Goal: Obtain resource: Download file/media

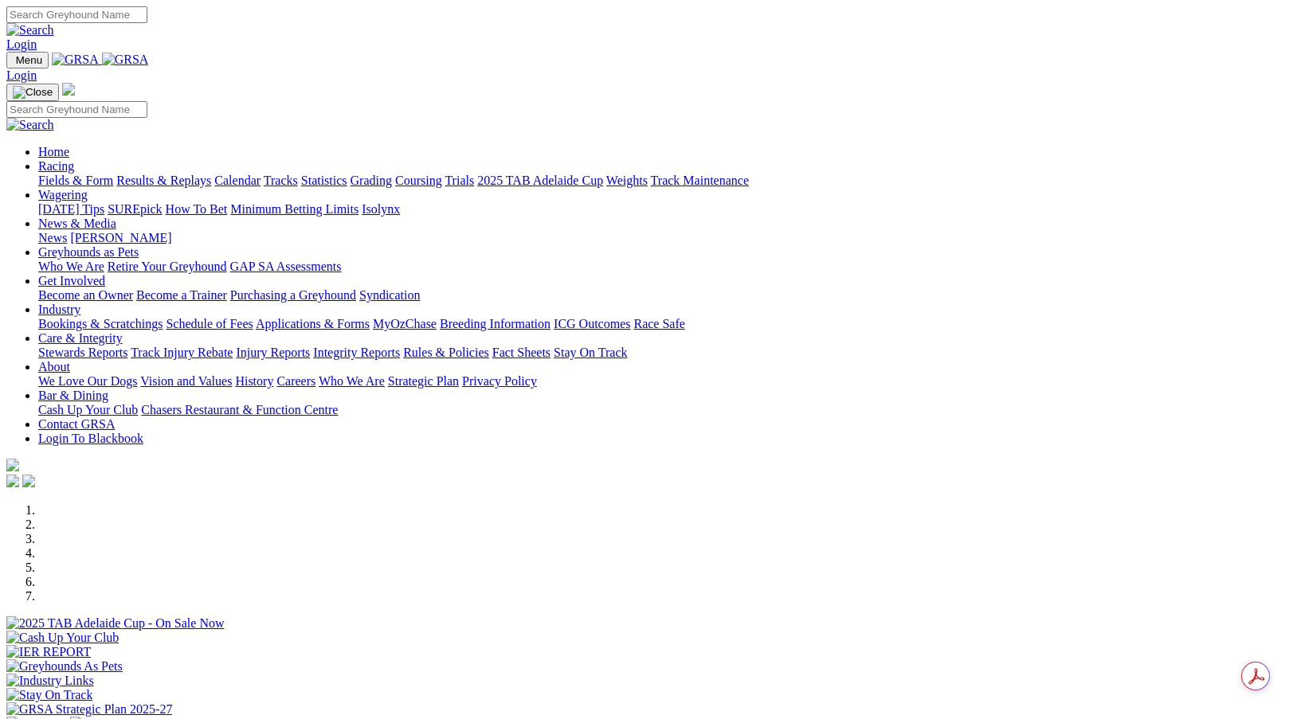
click at [171, 231] on link "[PERSON_NAME]" at bounding box center [120, 238] width 101 height 14
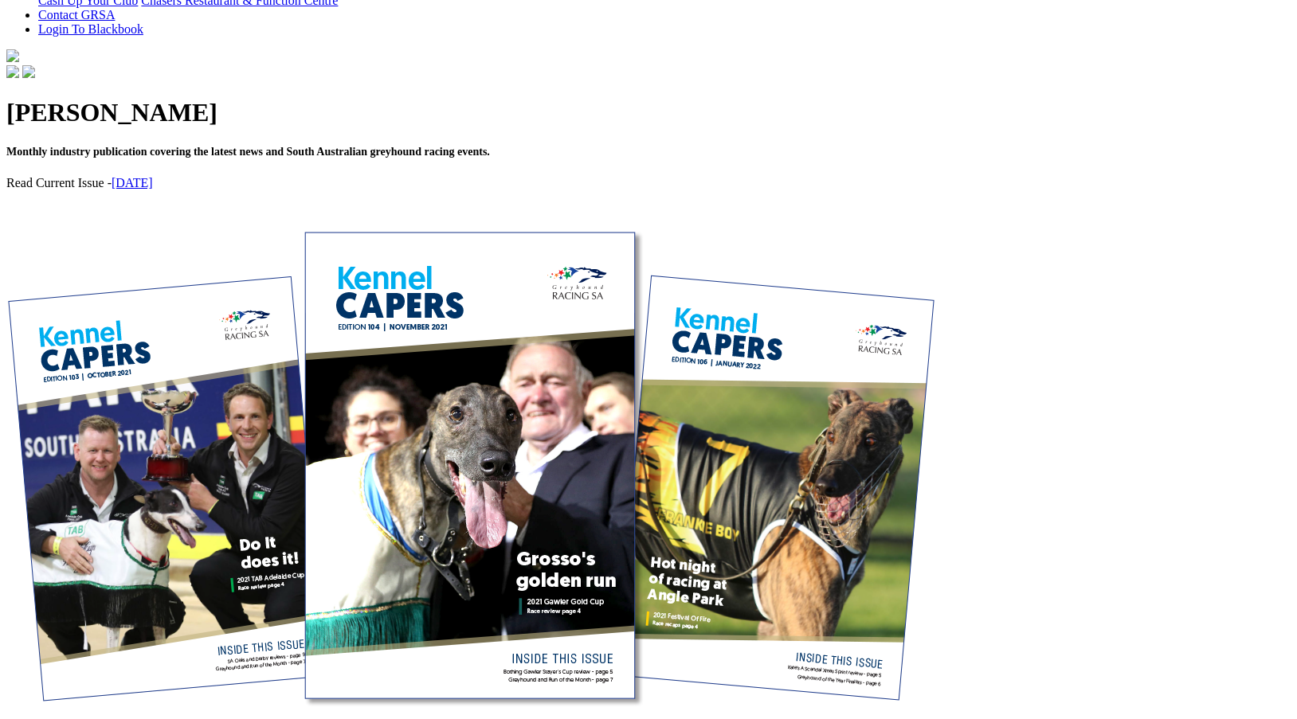
scroll to position [478, 0]
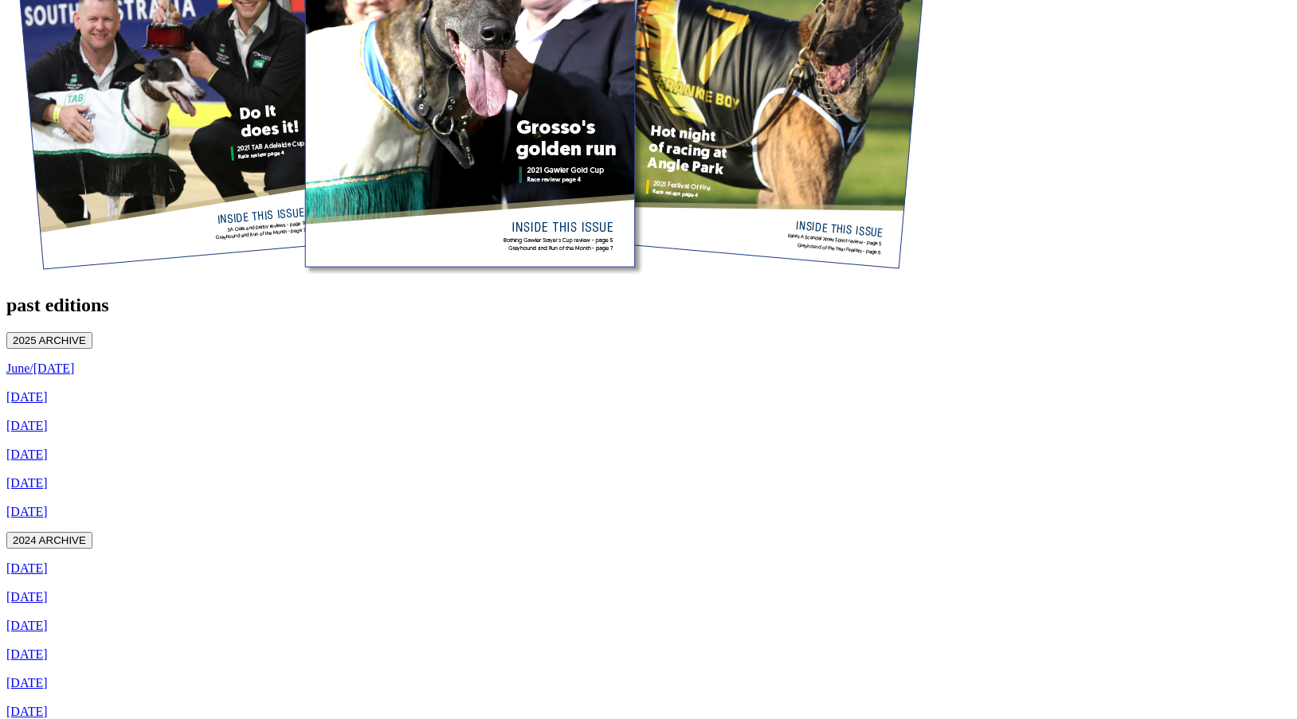
scroll to position [876, 0]
